Goal: Information Seeking & Learning: Learn about a topic

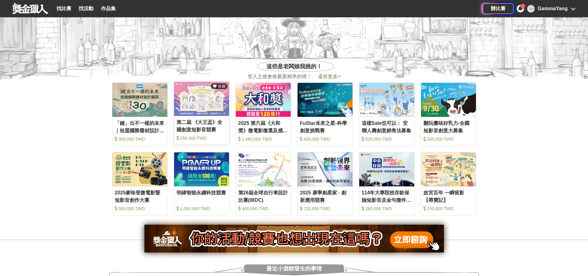
scroll to position [278, 0]
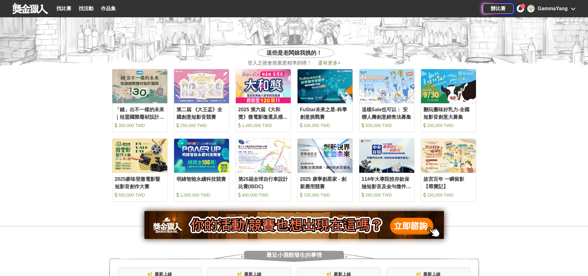
click at [521, 8] on div "1" at bounding box center [523, 6] width 5 height 5
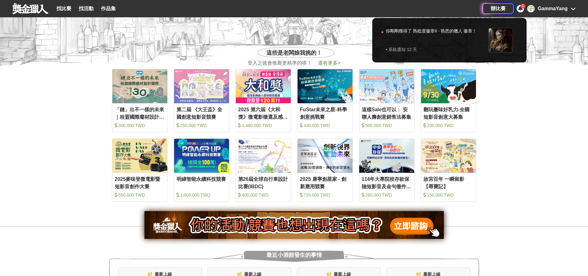
click at [573, 7] on div at bounding box center [294, 138] width 588 height 276
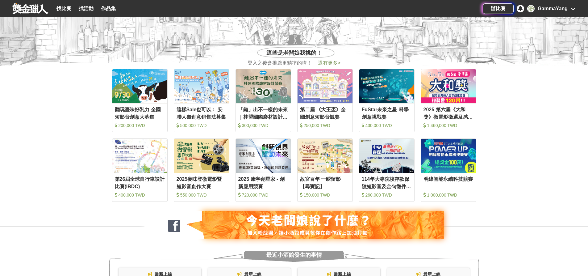
click at [573, 9] on icon at bounding box center [573, 8] width 5 height 5
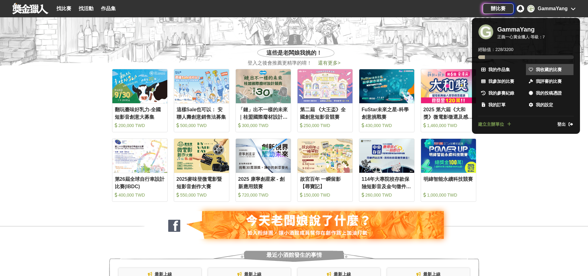
click at [549, 71] on span "我收藏的比賽" at bounding box center [549, 69] width 26 height 6
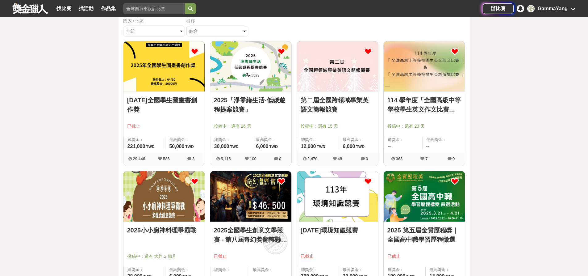
scroll to position [124, 0]
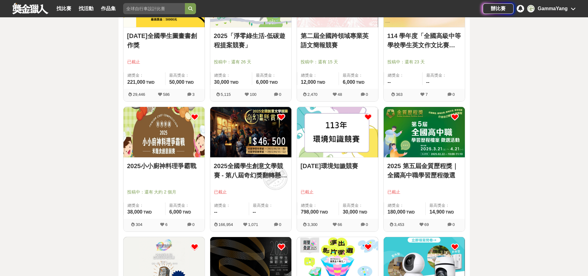
click at [196, 117] on icon at bounding box center [195, 117] width 8 height 8
click at [281, 116] on icon at bounding box center [282, 117] width 8 height 8
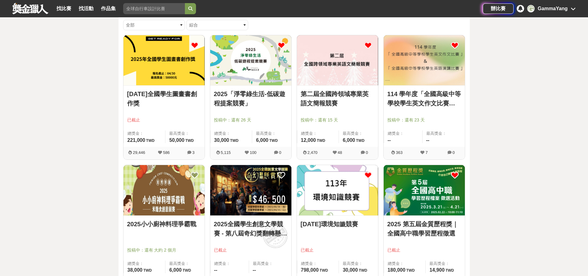
scroll to position [0, 0]
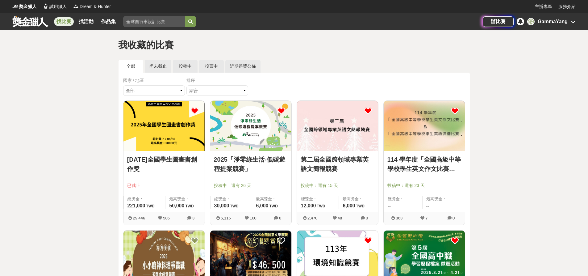
click at [64, 21] on link "找比賽" at bounding box center [64, 21] width 20 height 9
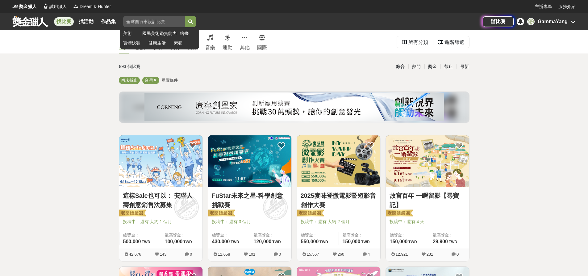
click at [142, 23] on input "search" at bounding box center [154, 21] width 62 height 11
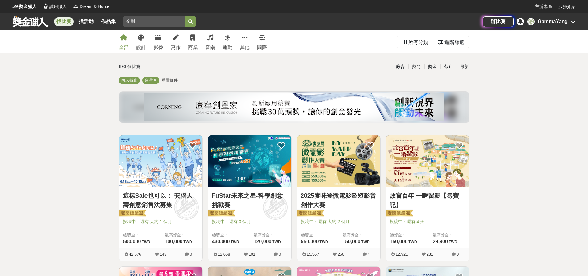
click at [185, 16] on button "submit" at bounding box center [190, 21] width 11 height 11
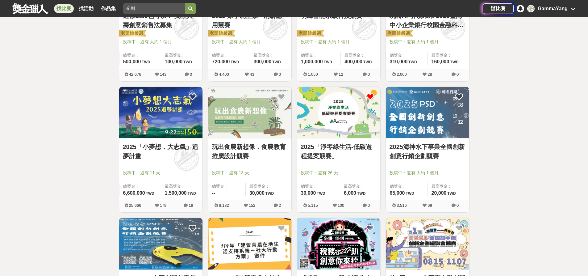
scroll to position [185, 0]
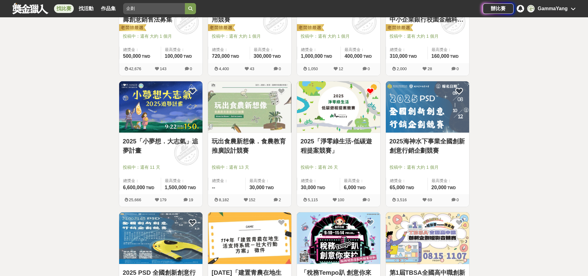
click at [334, 114] on img at bounding box center [338, 107] width 83 height 52
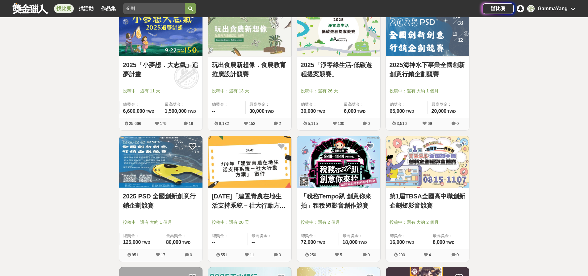
scroll to position [278, 0]
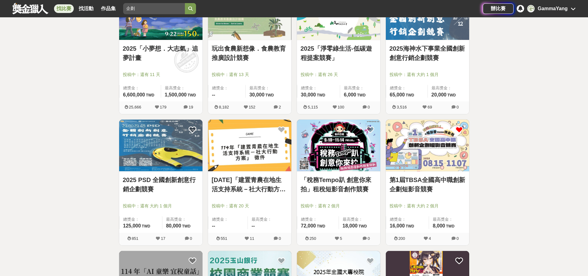
click at [457, 130] on icon at bounding box center [460, 130] width 8 height 8
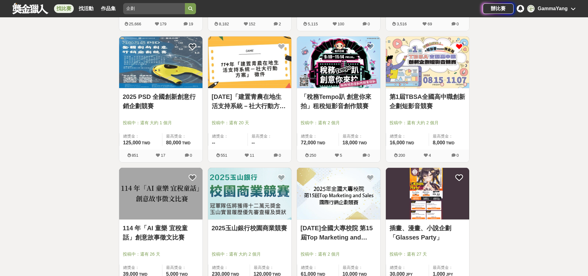
scroll to position [401, 0]
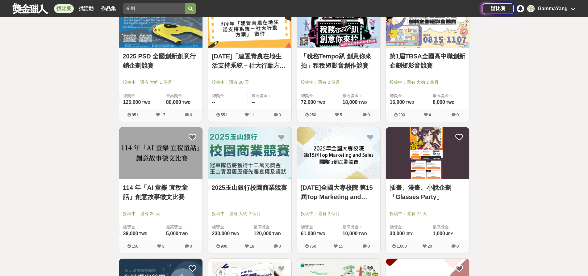
drag, startPoint x: 183, startPoint y: 166, endPoint x: 504, endPoint y: 157, distance: 321.6
click at [501, 155] on div "全部 設計 影像 寫作 商業 音樂 運動 其他 國際 所有分類 進階篩選 25 個比賽 綜合 熱門 獎金 截止 最新 企劃 尚未截止 重置條件 這樣Sale也…" at bounding box center [294, 119] width 588 height 980
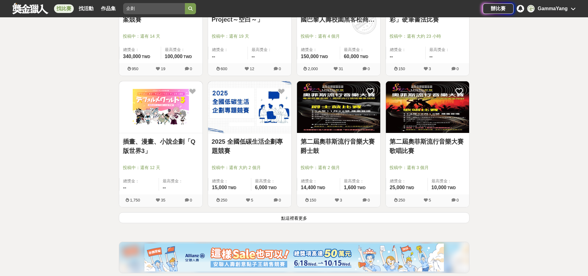
scroll to position [710, 0]
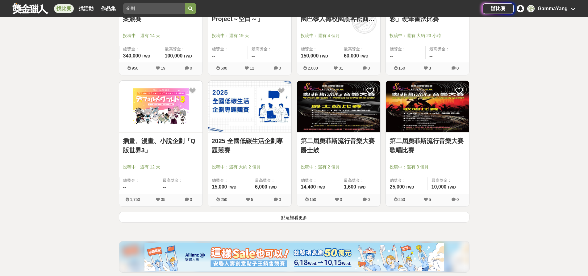
click at [297, 219] on button "點這裡看更多" at bounding box center [294, 217] width 351 height 11
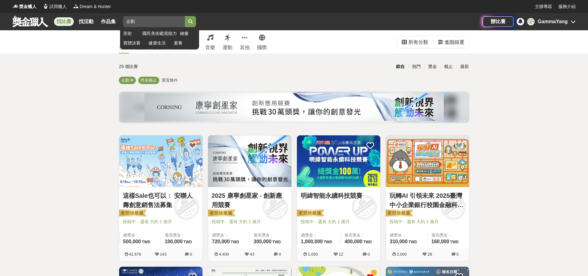
click at [144, 24] on input "企劃" at bounding box center [154, 21] width 62 height 11
type input "企"
click at [185, 16] on button "submit" at bounding box center [190, 21] width 11 height 11
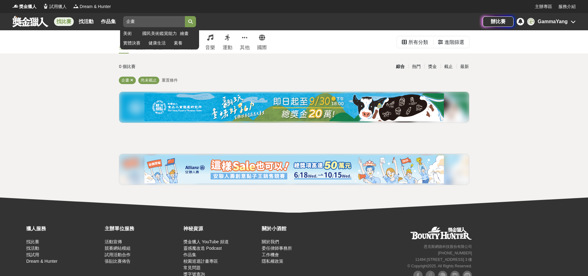
click at [148, 20] on input "企畫" at bounding box center [154, 21] width 62 height 11
type input "企"
click at [185, 16] on button "submit" at bounding box center [190, 21] width 11 height 11
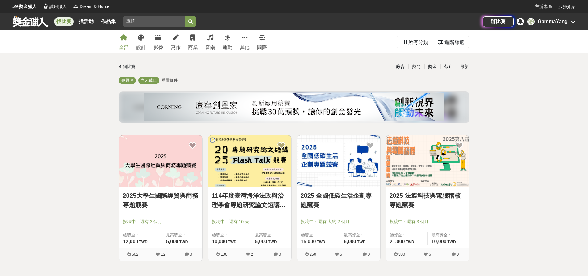
drag, startPoint x: 137, startPoint y: 19, endPoint x: 60, endPoint y: 1, distance: 79.2
click at [60, 1] on div "獎金獵人 試用獵人 Dream & Hunter 主辦專區 服務介紹 找比賽 找活動 作品集 專題 美術 國民美術鑑賞能力 繪畫 實體決賽 健康生活 素養 辦…" at bounding box center [294, 15] width 588 height 30
type input "競賽"
click at [185, 16] on button "submit" at bounding box center [190, 21] width 11 height 11
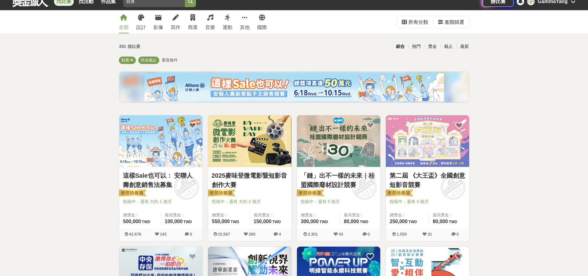
scroll to position [31, 0]
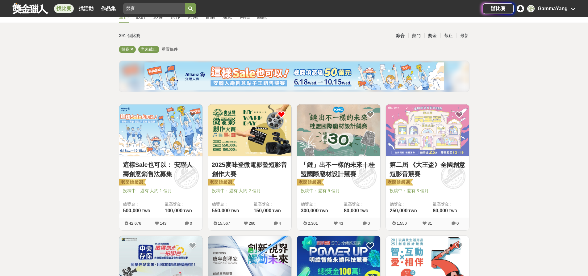
click at [281, 115] on icon at bounding box center [282, 115] width 8 height 8
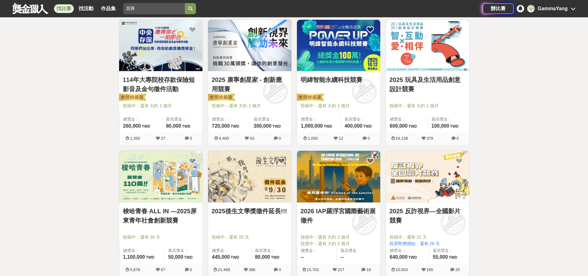
scroll to position [247, 0]
click at [458, 160] on icon at bounding box center [460, 161] width 8 height 8
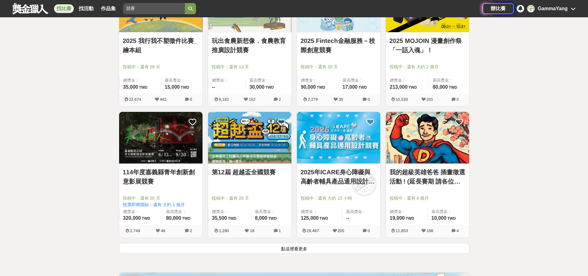
scroll to position [679, 0]
click at [303, 252] on button "點這裡看更多" at bounding box center [294, 247] width 351 height 11
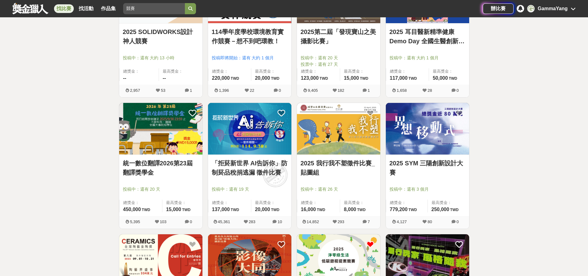
scroll to position [988, 0]
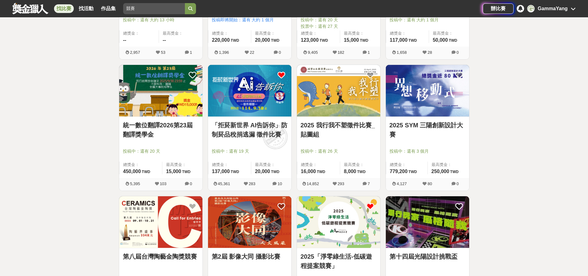
click at [282, 74] on icon at bounding box center [282, 75] width 8 height 8
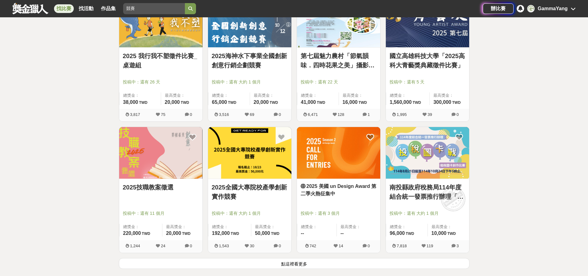
scroll to position [1513, 0]
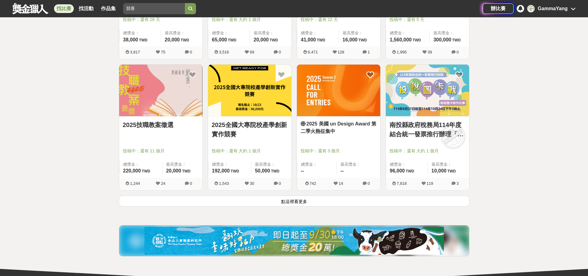
click at [293, 195] on div "2025全國大專院校產學創新實作競賽 投稿中：還有 大約 1 個月 總獎金： 192,000 192,000 TWD 最高獎金： 50,000 TWD 1,5…" at bounding box center [249, 129] width 89 height 131
click at [293, 201] on button "點這裡看更多" at bounding box center [294, 200] width 351 height 11
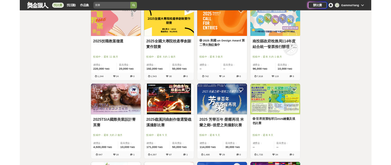
scroll to position [1637, 0]
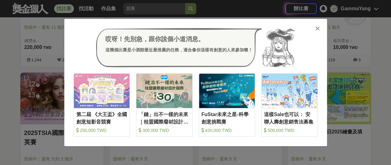
click at [317, 30] on icon at bounding box center [317, 28] width 5 height 6
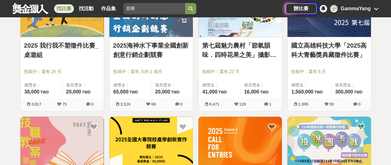
scroll to position [1452, 0]
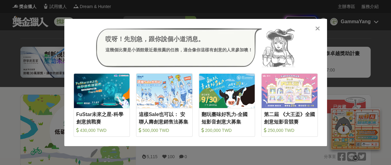
click at [315, 29] on icon at bounding box center [317, 28] width 5 height 6
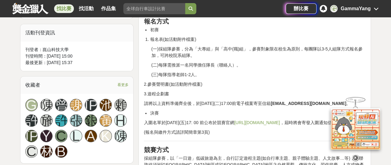
scroll to position [340, 0]
drag, startPoint x: 146, startPoint y: 94, endPoint x: 172, endPoint y: 93, distance: 26.0
click at [172, 93] on p "3.遊程企劃書" at bounding box center [255, 93] width 222 height 6
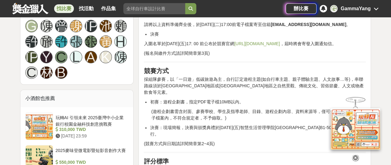
scroll to position [432, 0]
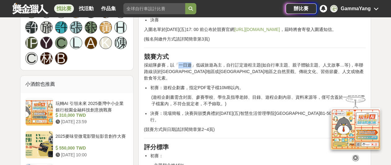
drag, startPoint x: 178, startPoint y: 71, endPoint x: 191, endPoint y: 74, distance: 13.2
click at [191, 74] on p "採組隊參賽，以「一日遊」低碳旅遊為主，自行訂定遊程主題(如自行車主題、親子體驗主題、人文故事…等)，串聯路線須於官田地區或七股地區之自然景觀、傳統文化、習俗節…" at bounding box center [255, 71] width 222 height 19
drag, startPoint x: 193, startPoint y: 69, endPoint x: 206, endPoint y: 69, distance: 12.7
click at [206, 69] on p "採組隊參賽，以「一日遊」低碳旅遊為主，自行訂定遊程主題(如自行車主題、親子體驗主題、人文故事…等)，串聯路線須於官田地區或七股地區之自然景觀、傳統文化、習俗節…" at bounding box center [255, 71] width 222 height 19
drag, startPoint x: 162, startPoint y: 79, endPoint x: 198, endPoint y: 78, distance: 36.2
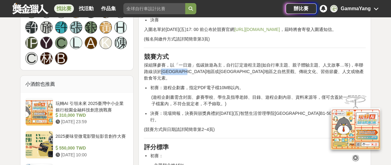
click at [198, 78] on p "採組隊參賽，以「一日遊」低碳旅遊為主，自行訂定遊程主題(如自行車主題、親子體驗主題、人文故事…等)，串聯路線須於官田地區或七股地區之自然景觀、傳統文化、習俗節…" at bounding box center [255, 71] width 222 height 19
click at [177, 80] on p "採組隊參賽，以「一日遊」低碳旅遊為主，自行訂定遊程主題(如自行車主題、親子體驗主題、人文故事…等)，串聯路線須於官田地區或七股地區之自然景觀、傳統文化、習俗節…" at bounding box center [255, 71] width 222 height 19
drag, startPoint x: 161, startPoint y: 77, endPoint x: 169, endPoint y: 76, distance: 7.5
click at [169, 76] on p "採組隊參賽，以「一日遊」低碳旅遊為主，自行訂定遊程主題(如自行車主題、親子體驗主題、人文故事…等)，串聯路線須於官田地區或七股地區之自然景觀、傳統文化、習俗節…" at bounding box center [255, 71] width 222 height 19
drag, startPoint x: 185, startPoint y: 78, endPoint x: 193, endPoint y: 78, distance: 8.7
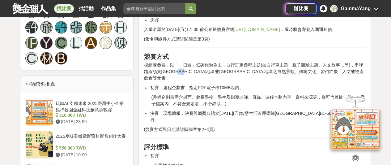
click at [193, 78] on p "採組隊參賽，以「一日遊」低碳旅遊為主，自行訂定遊程主題(如自行車主題、親子體驗主題、人文故事…等)，串聯路線須於官田地區或七股地區之自然景觀、傳統文化、習俗節…" at bounding box center [255, 71] width 222 height 19
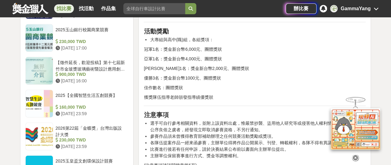
scroll to position [679, 0]
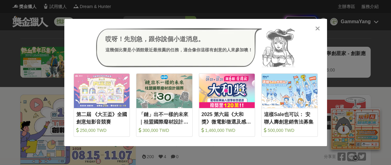
click at [318, 28] on icon at bounding box center [317, 28] width 5 height 6
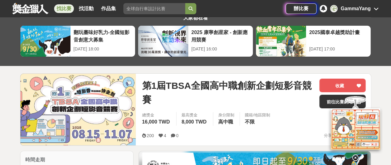
scroll to position [31, 0]
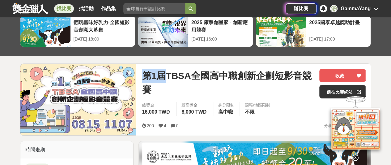
drag, startPoint x: 141, startPoint y: 75, endPoint x: 160, endPoint y: 77, distance: 19.3
click at [162, 75] on div "第1屆TBSA全國高中職創新企劃短影音競賽 收藏 前往比賽網站 總獎金 16,000 TWD 最高獎金 8,000 TWD 身分限制 高中職 國籍/地區限制 …" at bounding box center [253, 100] width 233 height 72
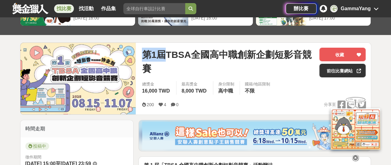
scroll to position [62, 0]
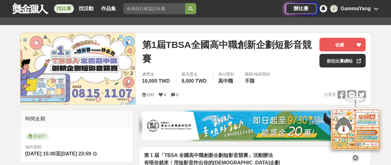
click at [355, 154] on icon at bounding box center [355, 157] width 7 height 7
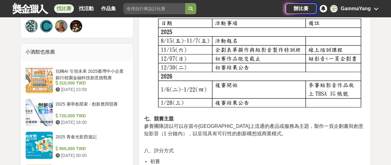
scroll to position [463, 0]
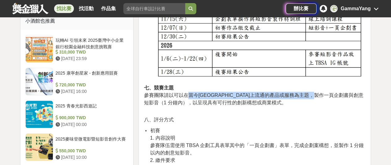
drag, startPoint x: 187, startPoint y: 94, endPoint x: 347, endPoint y: 94, distance: 159.1
click at [347, 94] on span "參賽團隊請以可以在當今台灣市場上流通的產品或服務為主題，製作一頁企劃書與創意短影音（1 分鐘內），以呈現具有可行性的創新構想或商業模式。" at bounding box center [254, 98] width 220 height 13
click at [330, 95] on span "參賽團隊請以可以在當今台灣市場上流通的產品或服務為主題，製作一頁企劃書與創意短影音（1 分鐘內），以呈現具有可行性的創新構想或商業模式。" at bounding box center [254, 98] width 220 height 13
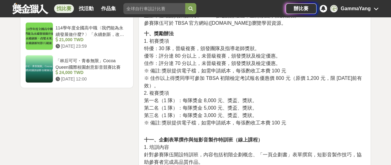
scroll to position [834, 0]
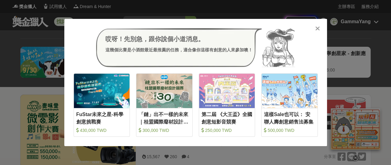
click at [317, 30] on icon at bounding box center [317, 28] width 5 height 6
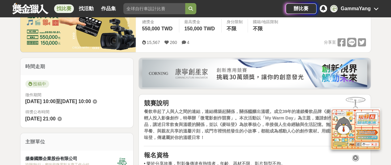
scroll to position [124, 0]
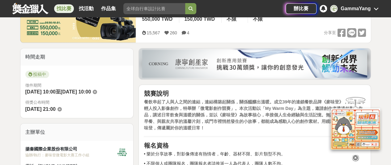
click at [355, 155] on icon at bounding box center [355, 157] width 7 height 7
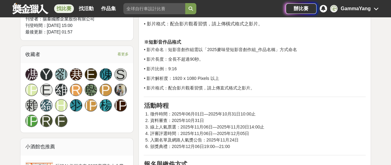
scroll to position [432, 0]
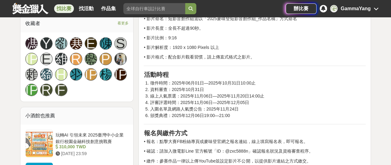
click at [203, 95] on li "線上人氣票選：2025年11月06日—2025年11月20日14:00止" at bounding box center [258, 96] width 216 height 6
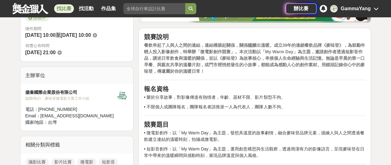
scroll to position [0, 0]
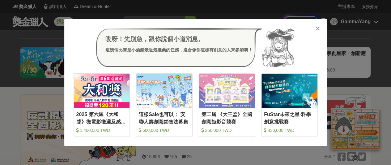
click at [317, 30] on icon at bounding box center [317, 28] width 5 height 6
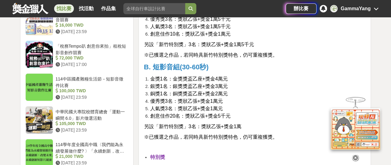
scroll to position [710, 0]
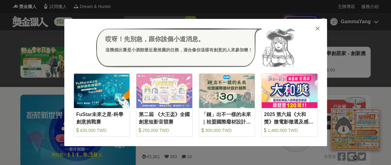
click at [318, 27] on icon at bounding box center [317, 28] width 5 height 6
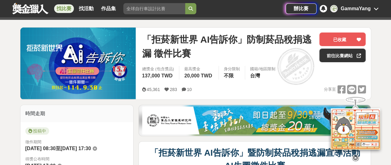
scroll to position [124, 0]
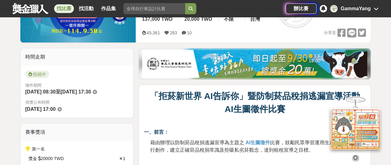
drag, startPoint x: 355, startPoint y: 152, endPoint x: 286, endPoint y: 131, distance: 72.2
click at [355, 154] on icon at bounding box center [355, 157] width 7 height 7
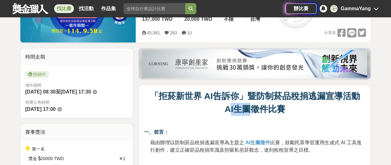
click at [252, 110] on strong "AI生圖徵件比賽" at bounding box center [254, 109] width 61 height 10
drag, startPoint x: 224, startPoint y: 110, endPoint x: 252, endPoint y: 110, distance: 27.8
click at [252, 110] on strong "AI生圖徵件比賽" at bounding box center [254, 109] width 61 height 10
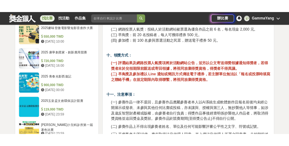
scroll to position [649, 0]
